Goal: Go to known website: Access a specific website the user already knows

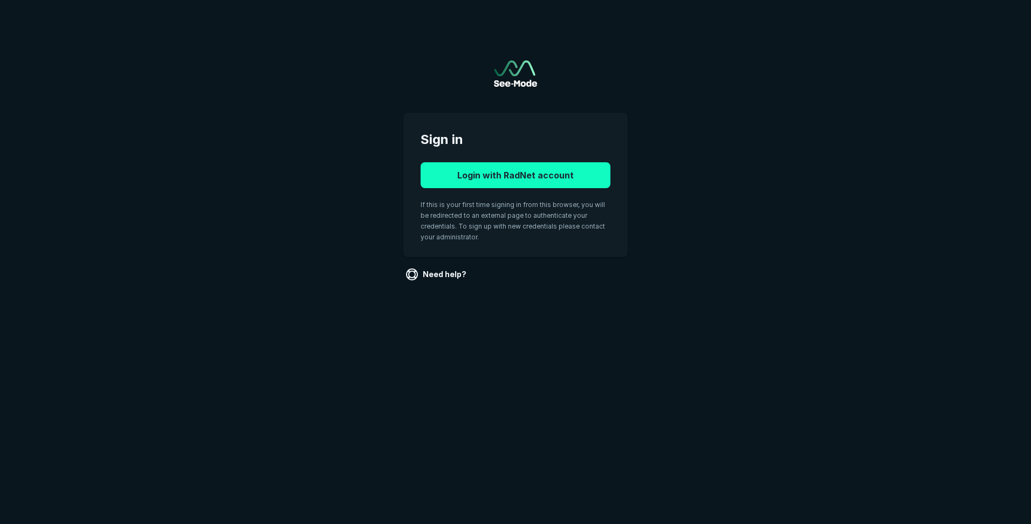
click at [483, 175] on button "Login with RadNet account" at bounding box center [516, 175] width 190 height 26
